Goal: Task Accomplishment & Management: Manage account settings

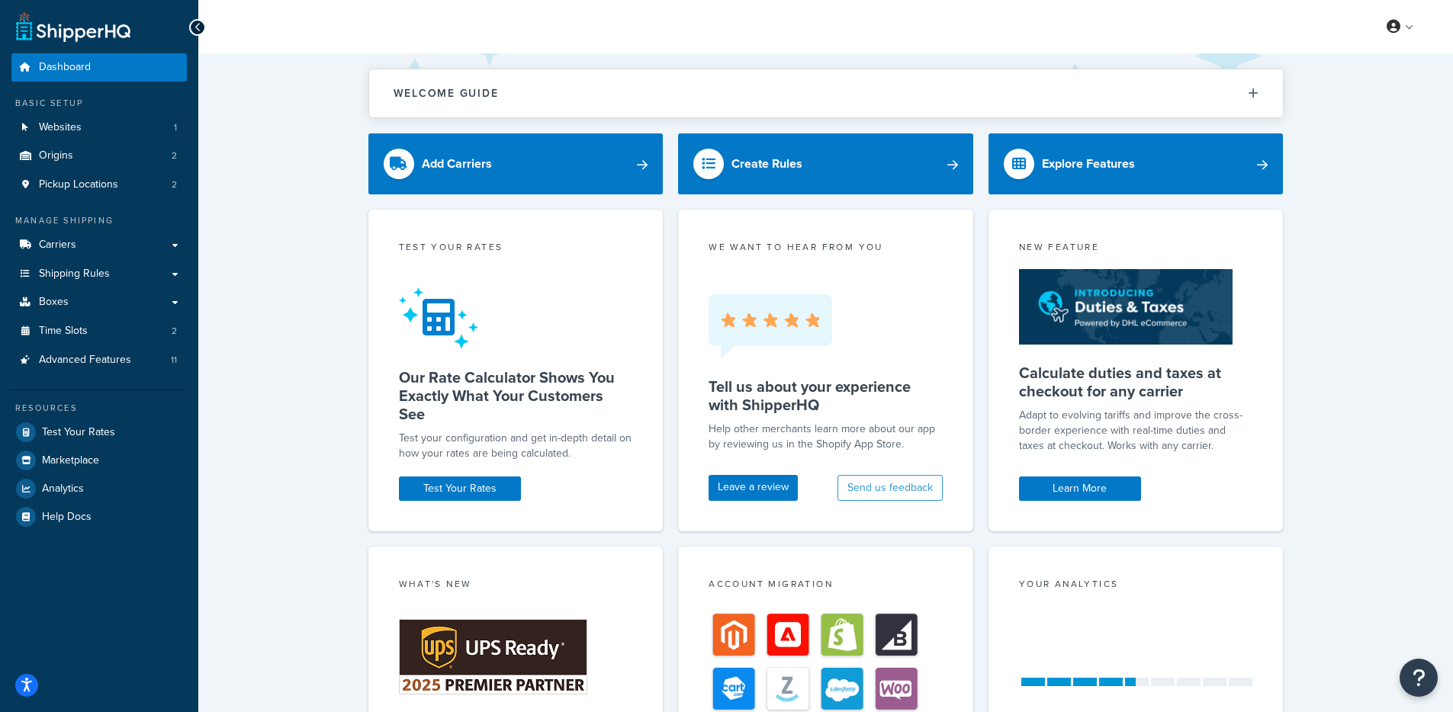
click at [349, 237] on div "Welcome Guide Recommendations ShipperHQ: An Overview Carrier Setup Shipping Rul…" at bounding box center [825, 497] width 1255 height 889
click at [146, 135] on link "Websites 1" at bounding box center [98, 128] width 175 height 28
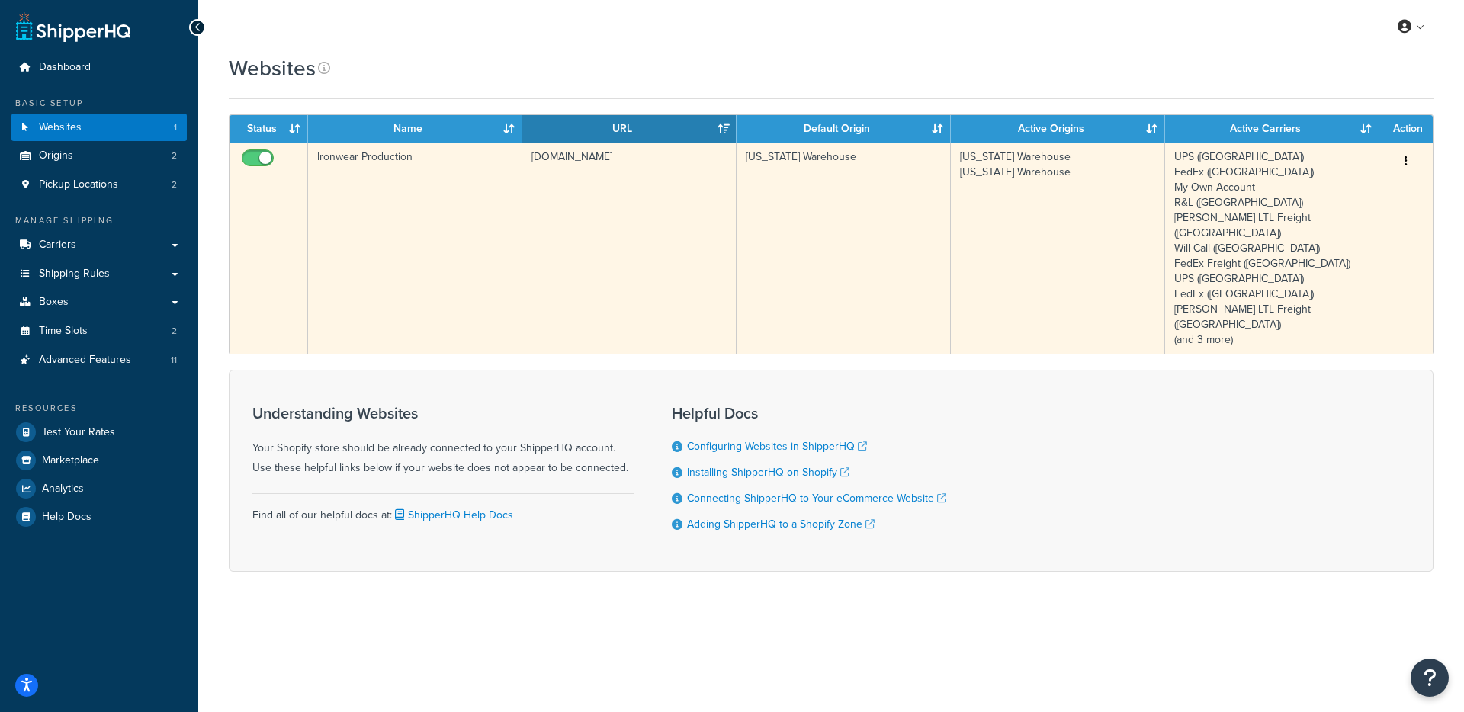
click at [467, 210] on td "Ironwear Production" at bounding box center [415, 248] width 214 height 211
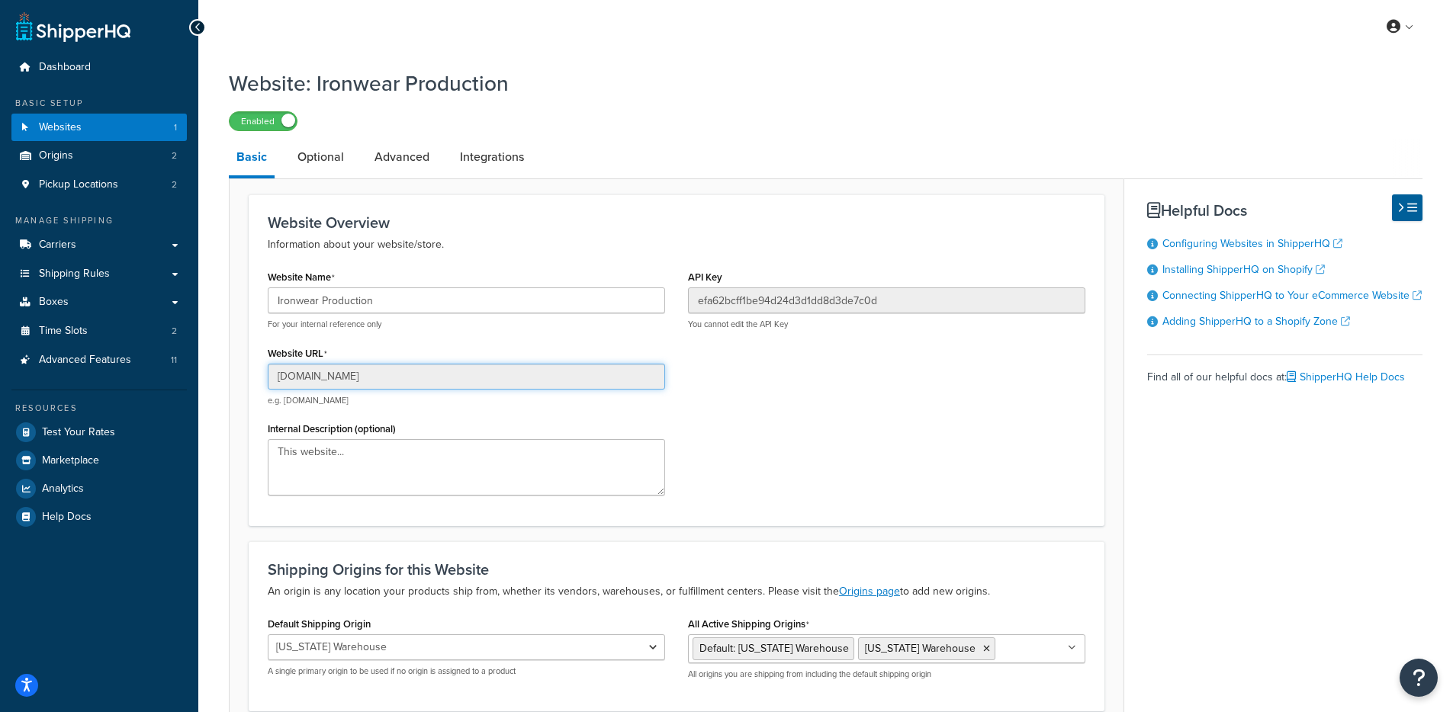
drag, startPoint x: 432, startPoint y: 378, endPoint x: 245, endPoint y: 371, distance: 187.0
click at [245, 371] on form "Website Overview Information about your website/store. Website Name Ironwear Pr…" at bounding box center [677, 483] width 894 height 579
